Goal: Task Accomplishment & Management: Use online tool/utility

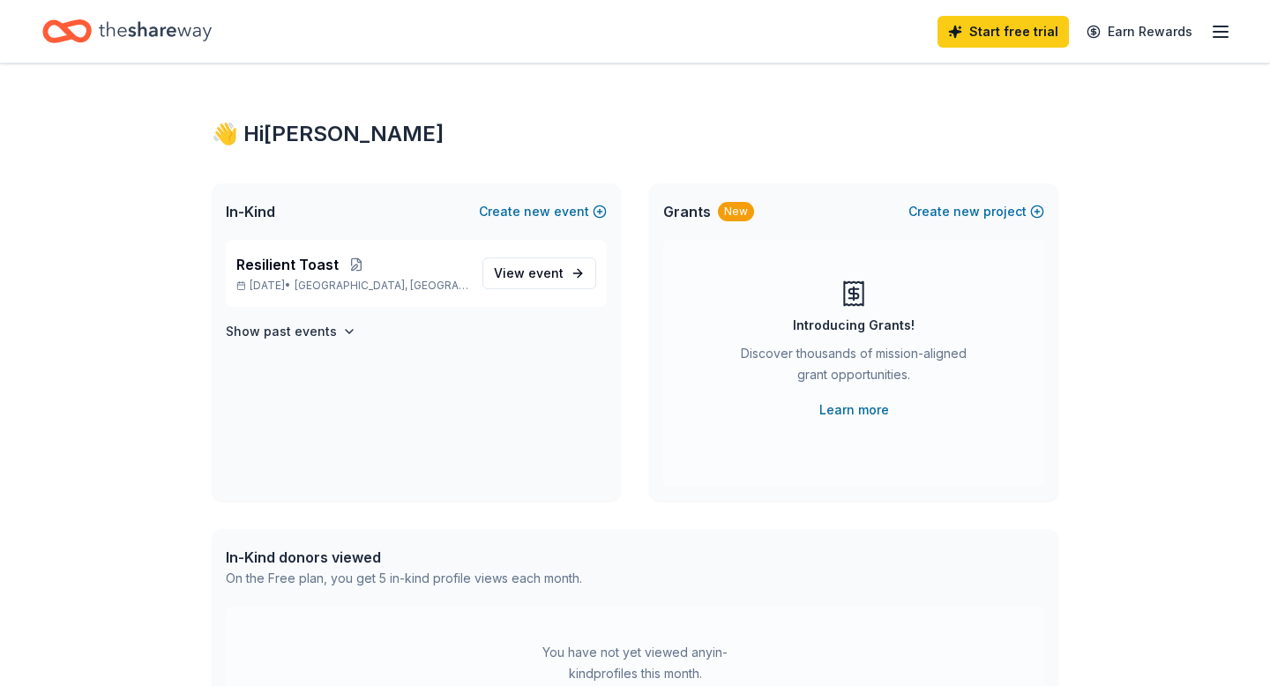
click at [1224, 34] on icon "button" at bounding box center [1220, 31] width 21 height 21
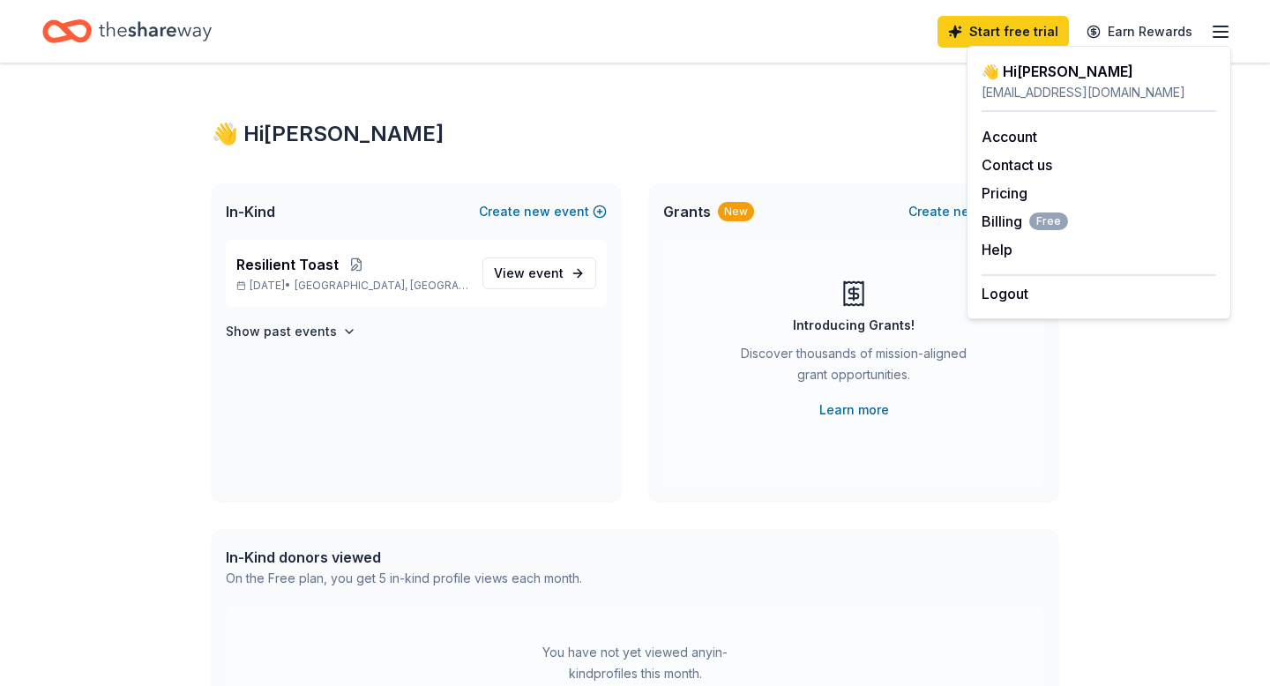
click at [898, 107] on div "👋 Hi [PERSON_NAME] In-Kind Create new event Resilient Toast [DATE] • [GEOGRAPHI…" at bounding box center [634, 560] width 903 height 995
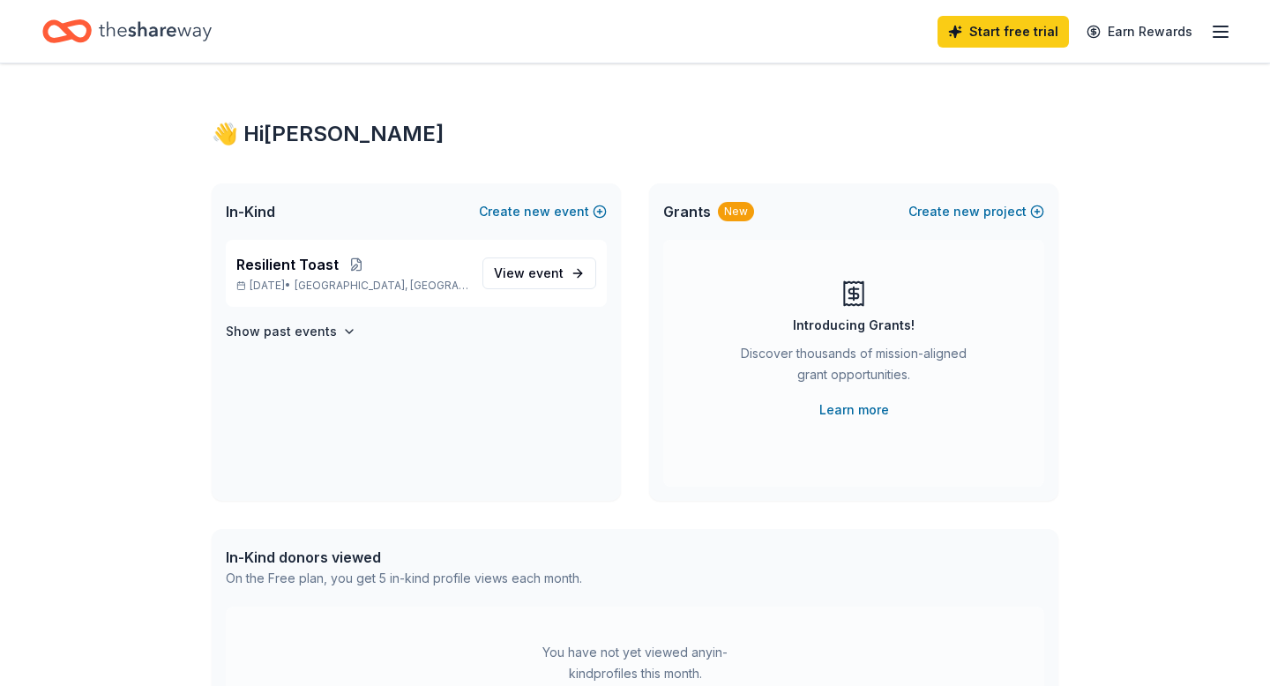
click at [177, 33] on icon "Home" at bounding box center [155, 31] width 113 height 36
click at [530, 286] on link "View event" at bounding box center [539, 273] width 114 height 32
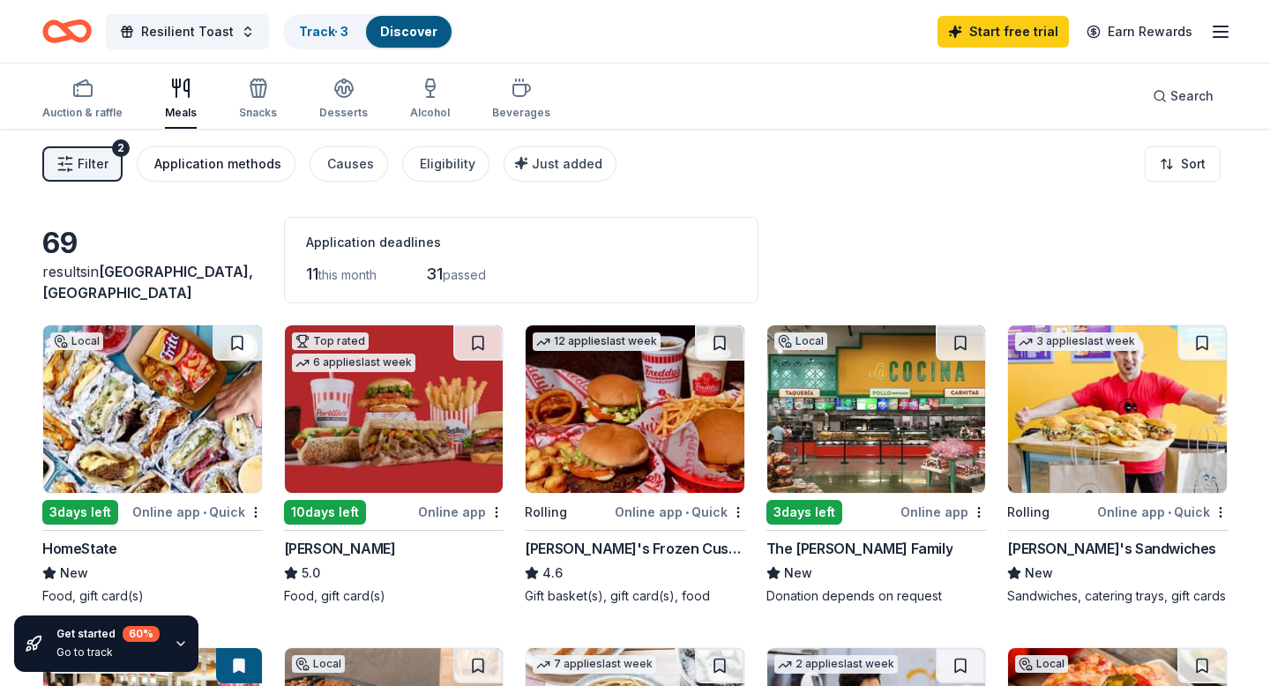
click at [229, 167] on div "Application methods" at bounding box center [217, 163] width 127 height 21
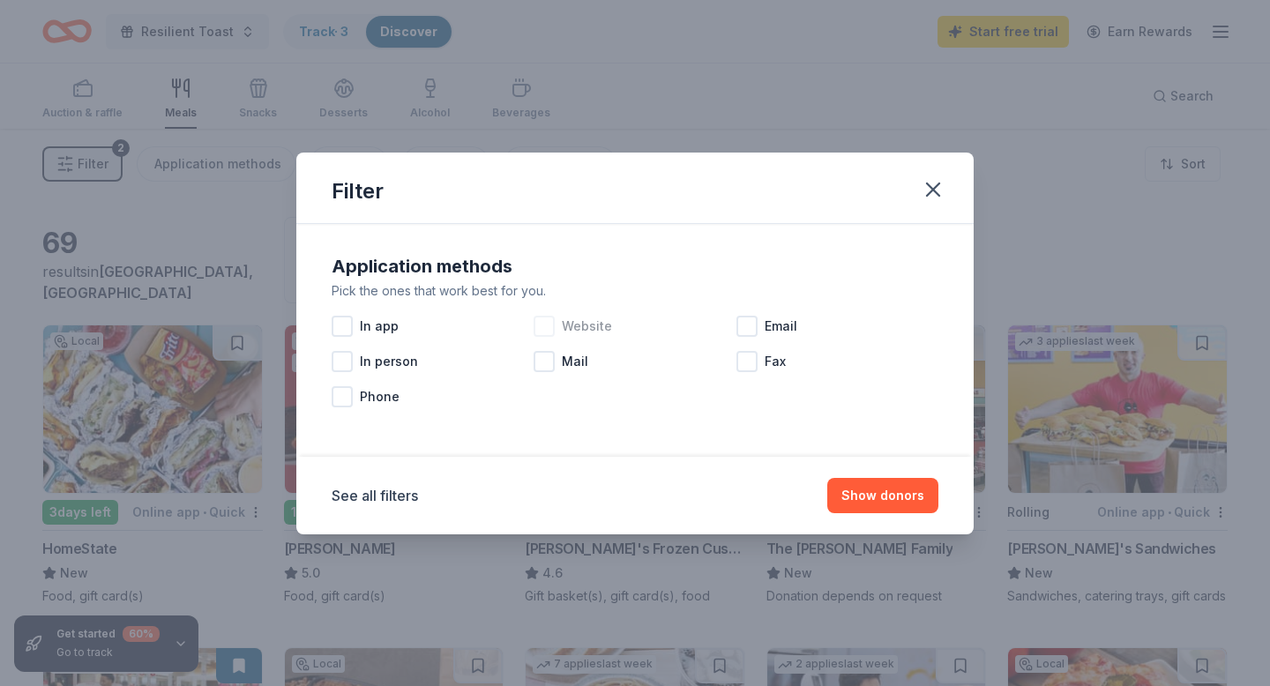
click at [562, 324] on span "Website" at bounding box center [587, 326] width 50 height 21
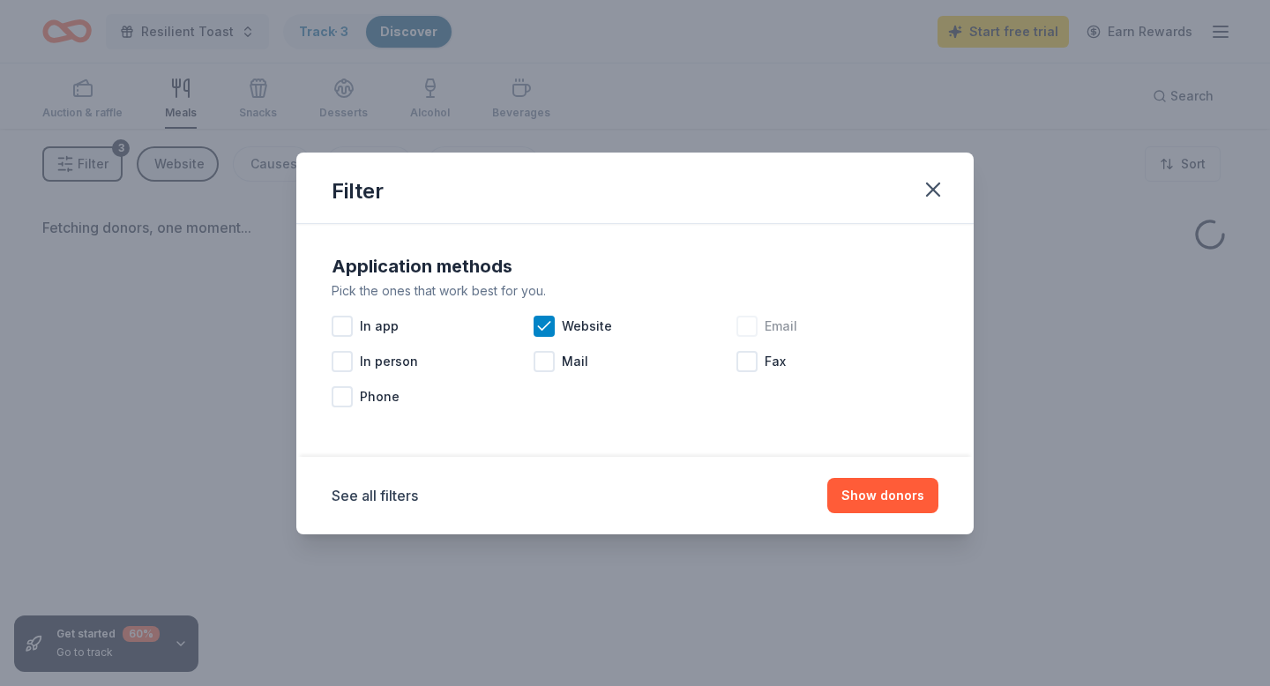
click at [749, 332] on div at bounding box center [746, 326] width 21 height 21
click at [908, 502] on button "Show donors" at bounding box center [882, 495] width 111 height 35
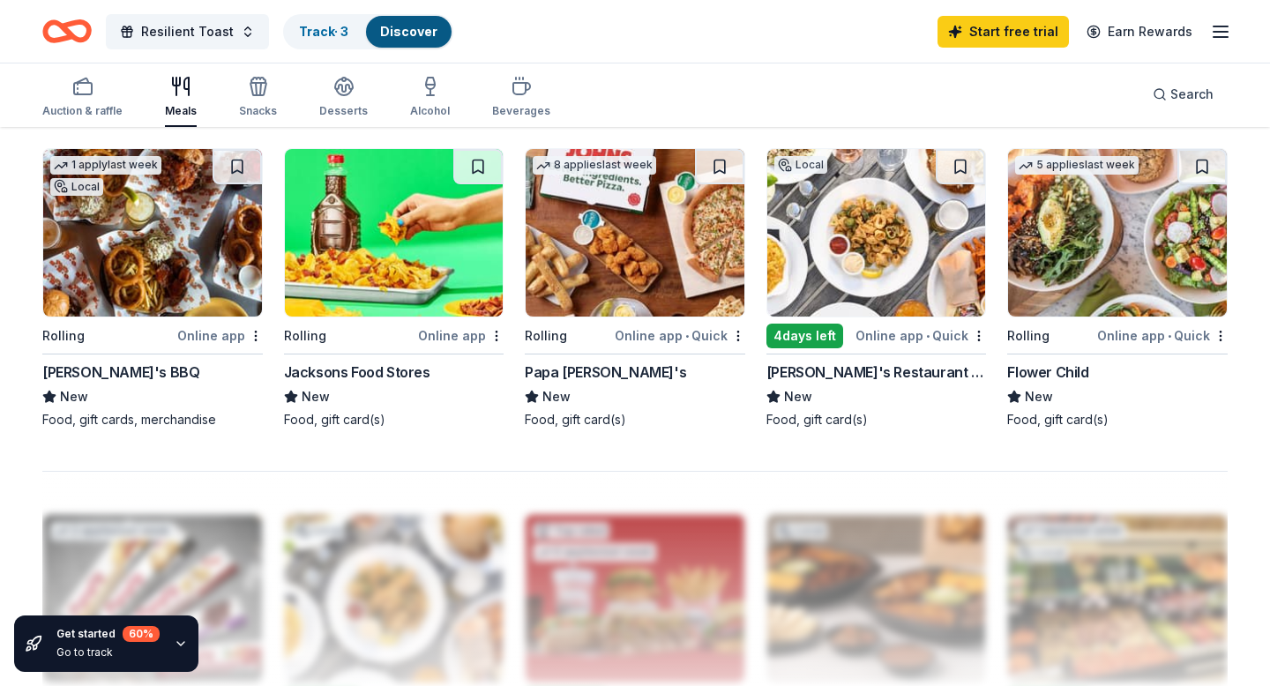
scroll to position [1184, 0]
